Goal: Task Accomplishment & Management: Complete application form

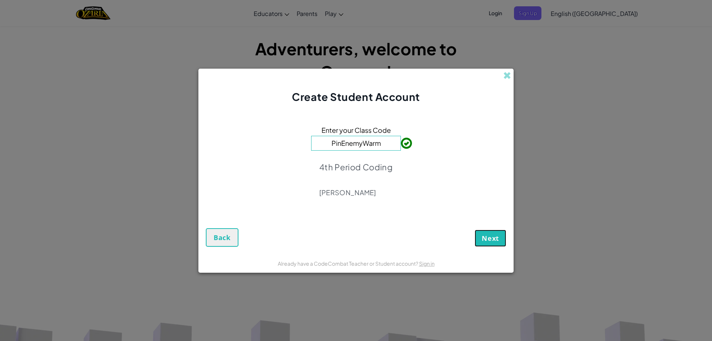
click at [490, 243] on button "Next" at bounding box center [491, 237] width 32 height 17
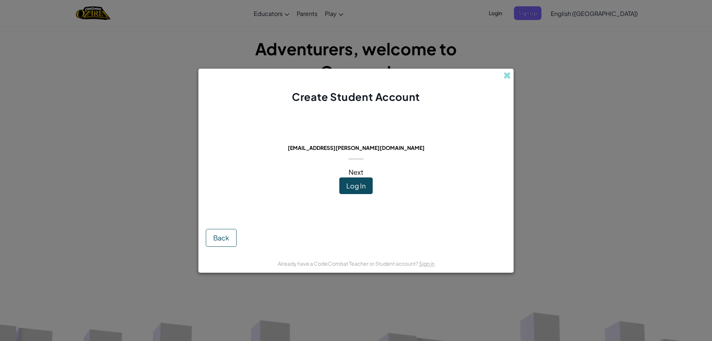
click at [358, 173] on span "Next" at bounding box center [355, 172] width 15 height 9
click at [358, 186] on span "Log In" at bounding box center [355, 185] width 19 height 9
